Goal: Submit feedback/report problem: Submit feedback/report problem

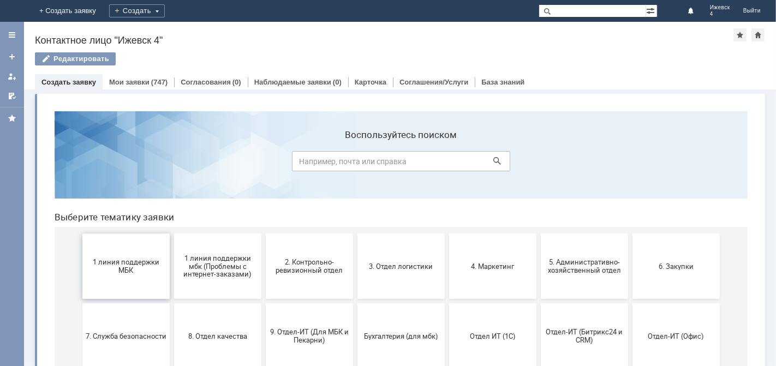
click at [129, 274] on button "1 линия поддержки МБК" at bounding box center [125, 265] width 87 height 65
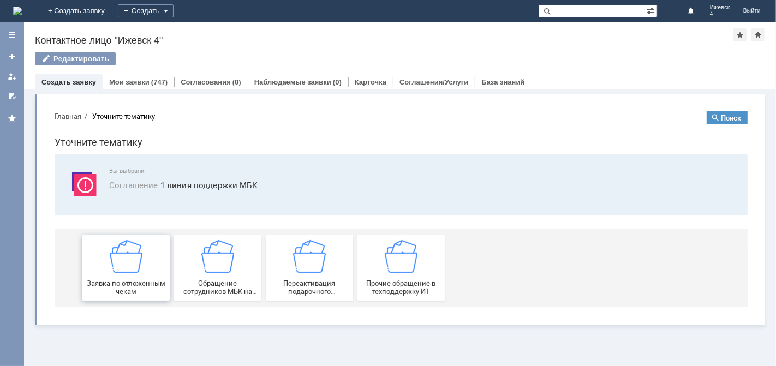
click at [133, 270] on img at bounding box center [125, 255] width 33 height 33
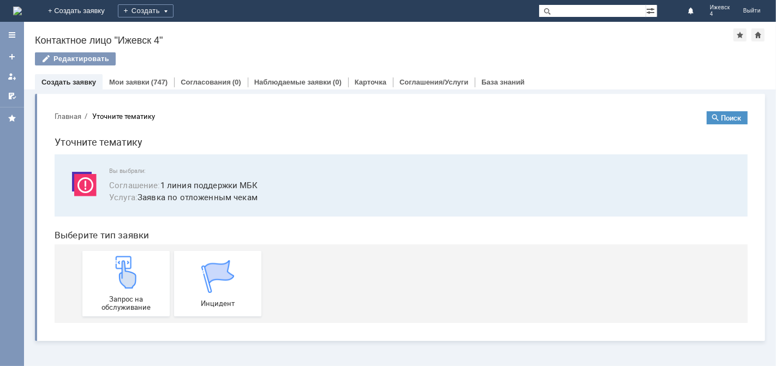
click at [133, 270] on img at bounding box center [125, 271] width 33 height 33
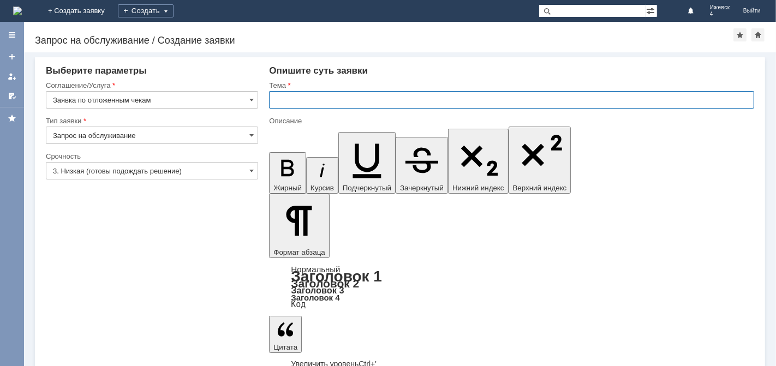
click at [273, 102] on input "text" at bounding box center [511, 99] width 485 height 17
type input "\"
click at [418, 96] on input "Отложенные чеки МБК Ижевск 4 , за 06.0*.2025." at bounding box center [511, 99] width 485 height 17
click at [416, 97] on input "Отложенные чеки МБК Ижевск 4 , за 06.0*.2025." at bounding box center [511, 99] width 485 height 17
type input "Отложенные чеки МБК Ижевск 4 , за [DATE]."
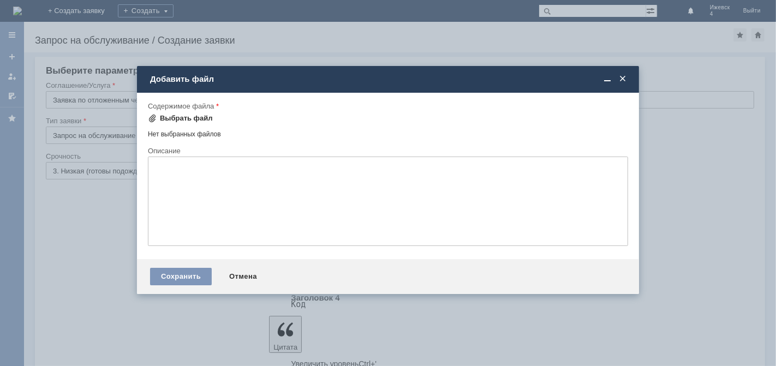
click at [186, 116] on div "Выбрать файл" at bounding box center [186, 118] width 53 height 9
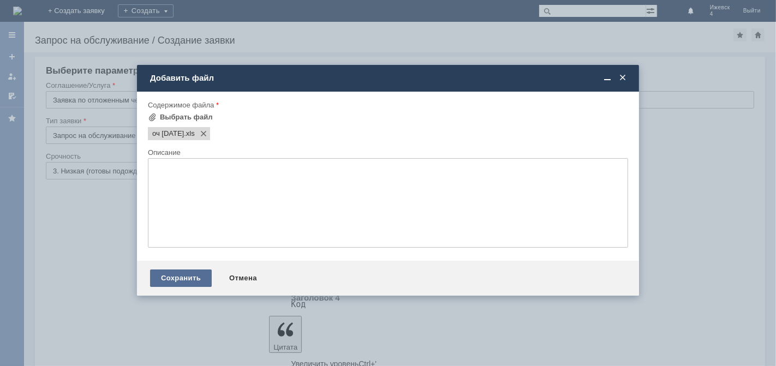
click at [186, 280] on div "Сохранить" at bounding box center [181, 277] width 62 height 17
